Goal: Navigation & Orientation: Find specific page/section

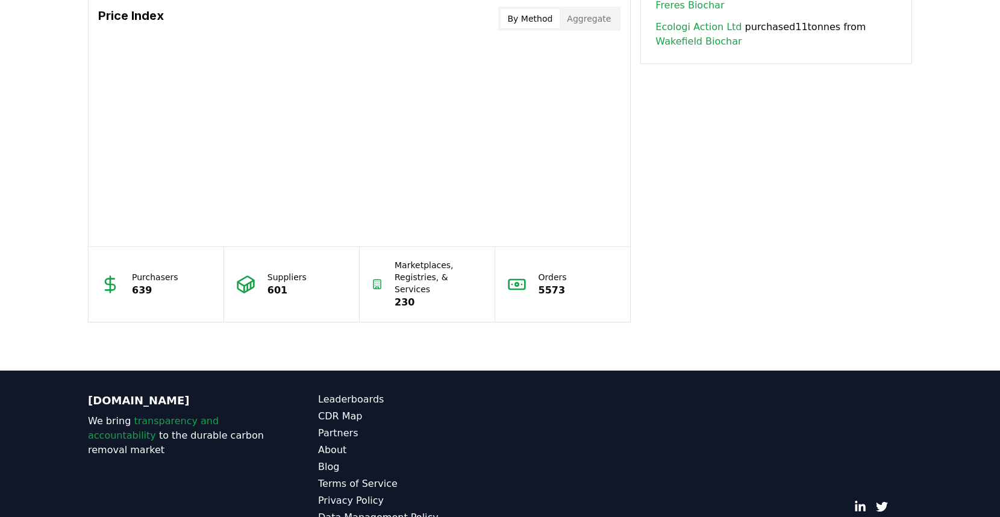
scroll to position [1049, 0]
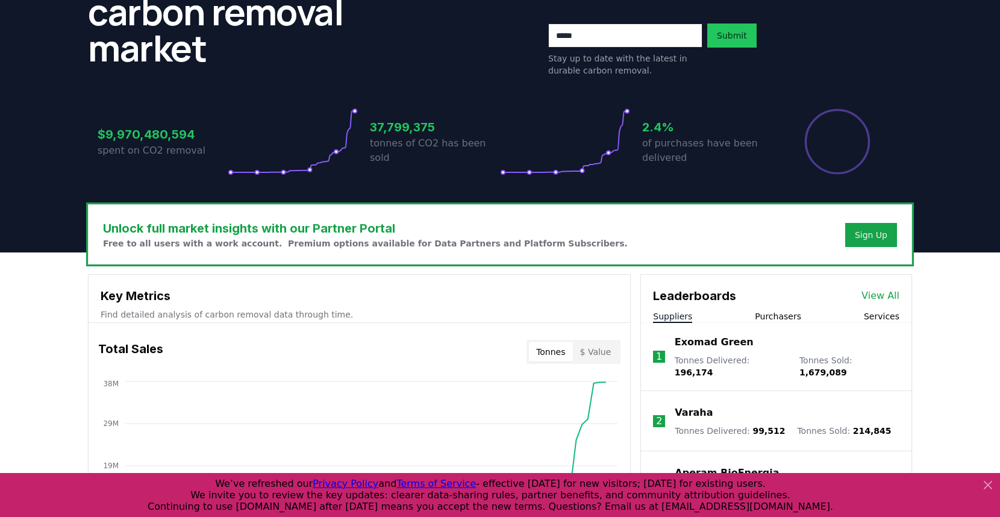
scroll to position [224, 0]
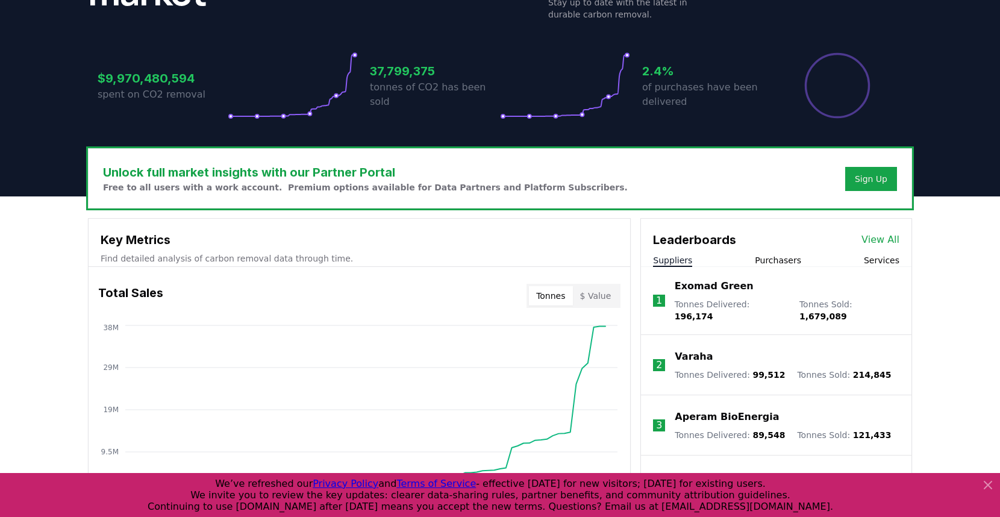
click at [987, 490] on icon at bounding box center [988, 485] width 14 height 14
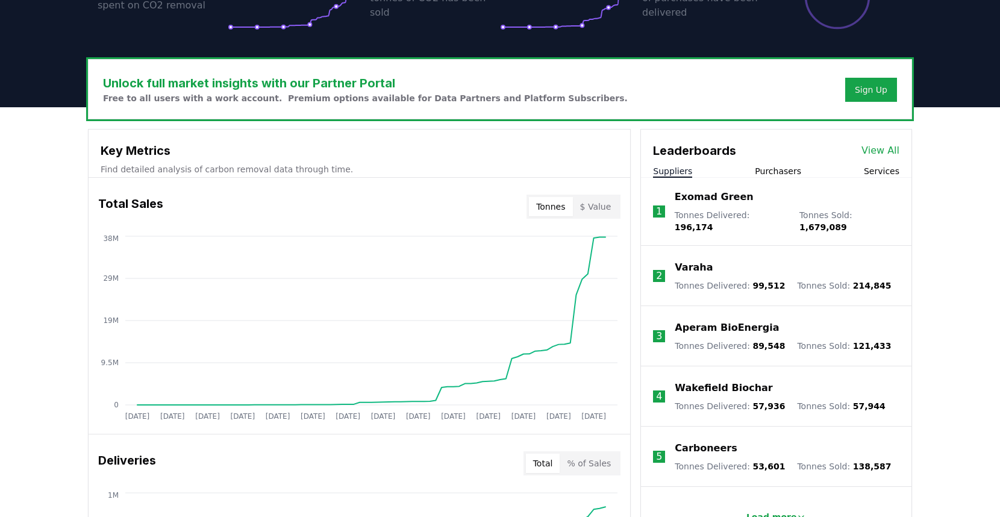
scroll to position [315, 0]
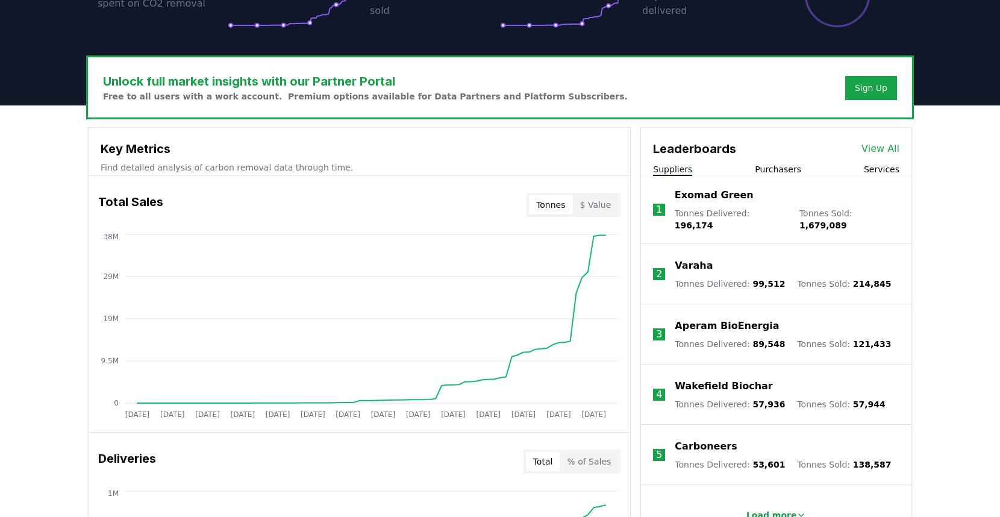
click at [879, 150] on link "View All" at bounding box center [880, 149] width 38 height 14
